Goal: Communication & Community: Answer question/provide support

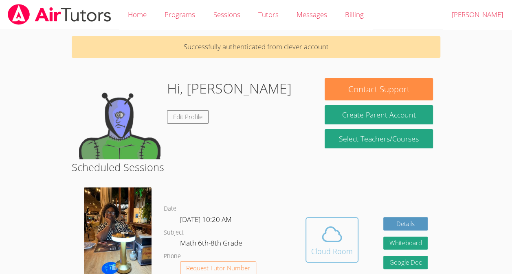
click at [321, 248] on div "Cloud Room" at bounding box center [332, 251] width 42 height 11
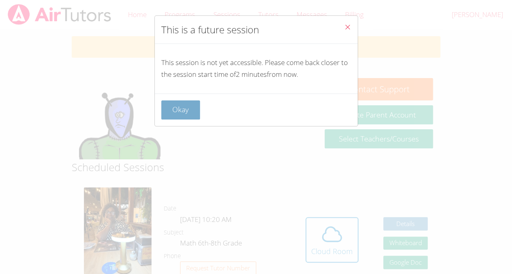
click at [197, 110] on button "Okay" at bounding box center [180, 110] width 39 height 19
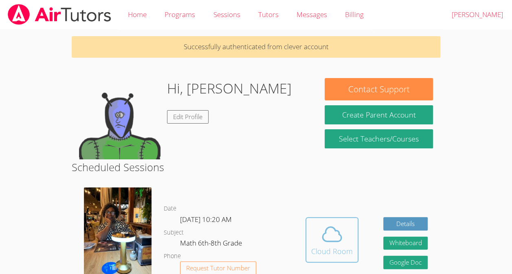
click at [332, 224] on icon at bounding box center [331, 234] width 23 height 23
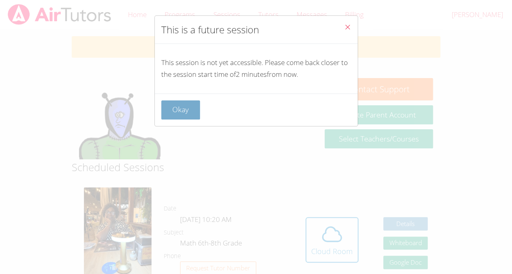
click at [191, 111] on button "Okay" at bounding box center [180, 110] width 39 height 19
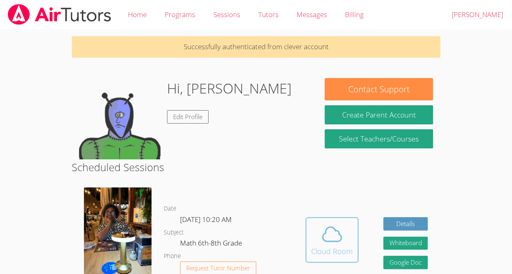
click at [336, 242] on icon at bounding box center [332, 235] width 19 height 14
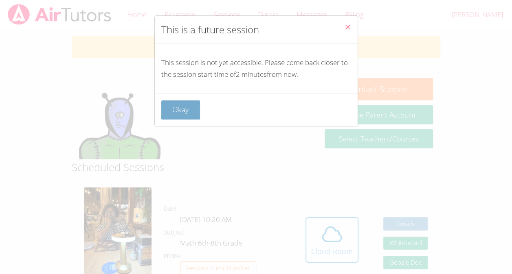
click at [193, 111] on button "Okay" at bounding box center [180, 110] width 39 height 19
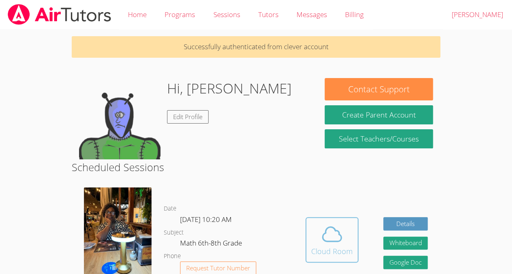
click at [324, 237] on icon at bounding box center [331, 234] width 23 height 23
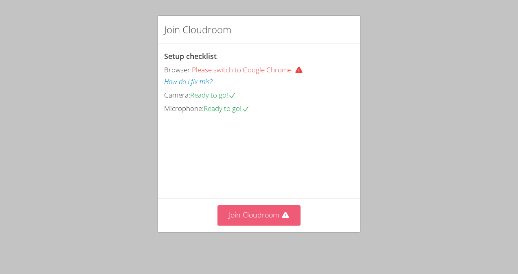
click at [260, 223] on button "Join Cloudroom" at bounding box center [258, 216] width 83 height 20
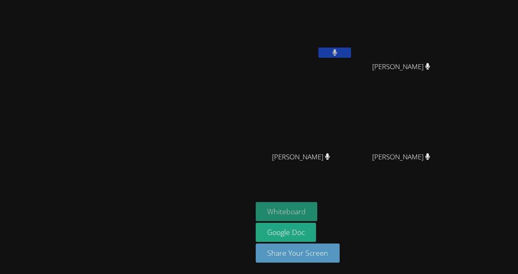
click at [317, 211] on button "Whiteboard" at bounding box center [286, 211] width 61 height 19
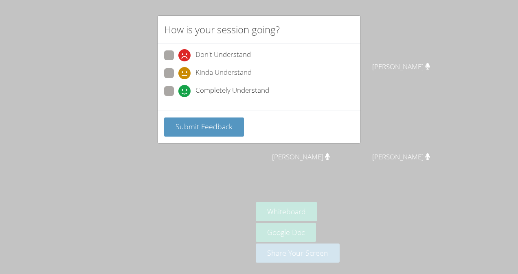
click at [178, 97] on span at bounding box center [178, 97] width 0 height 0
click at [178, 89] on input "Completely Understand" at bounding box center [181, 89] width 7 height 7
radio input "true"
click at [203, 118] on button "Submit Feedback" at bounding box center [204, 127] width 80 height 19
